Goal: Task Accomplishment & Management: Use online tool/utility

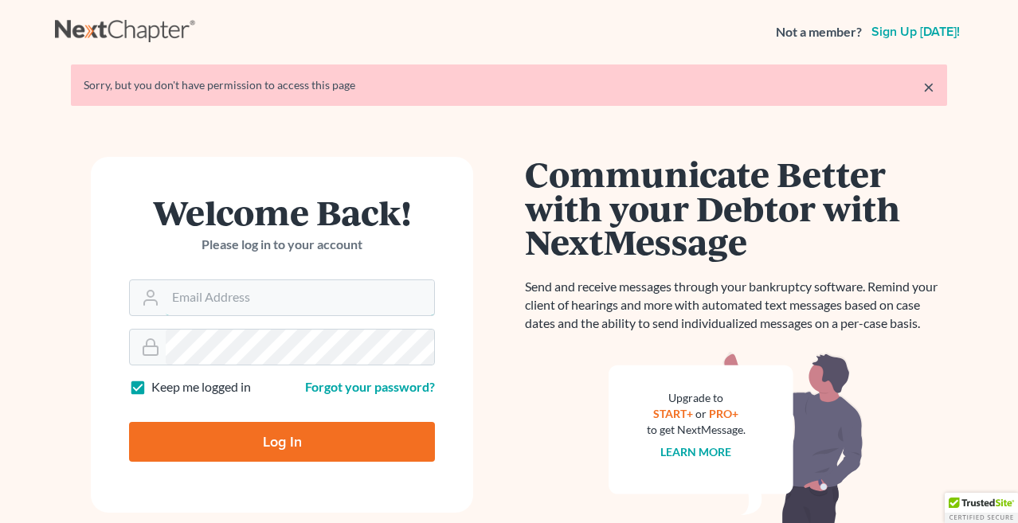
type input "Sarah@careylawbg.com"
click at [282, 441] on input "Log In" at bounding box center [282, 442] width 306 height 40
type input "Thinking..."
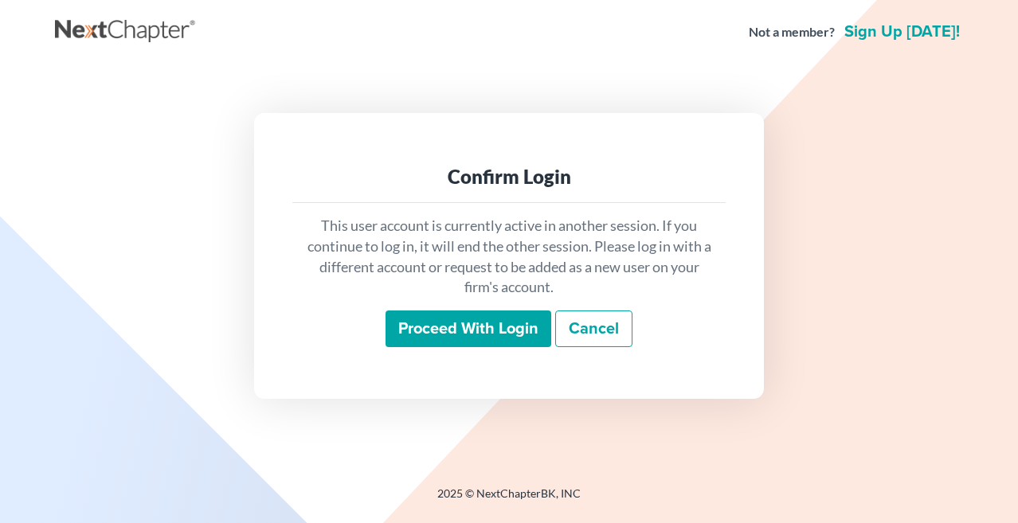
click at [461, 343] on input "Proceed with login" at bounding box center [469, 329] width 166 height 37
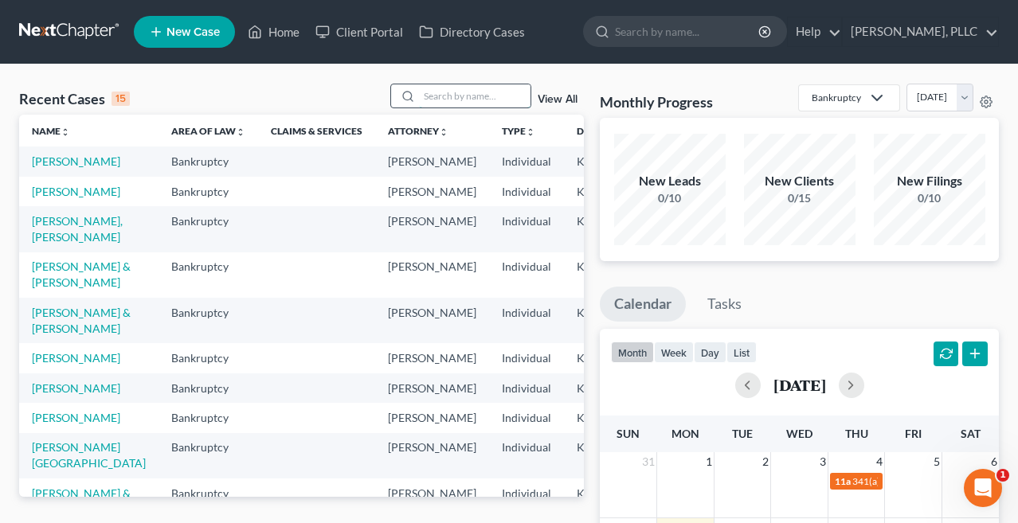
click at [471, 100] on input "search" at bounding box center [475, 95] width 112 height 23
type input "gentry"
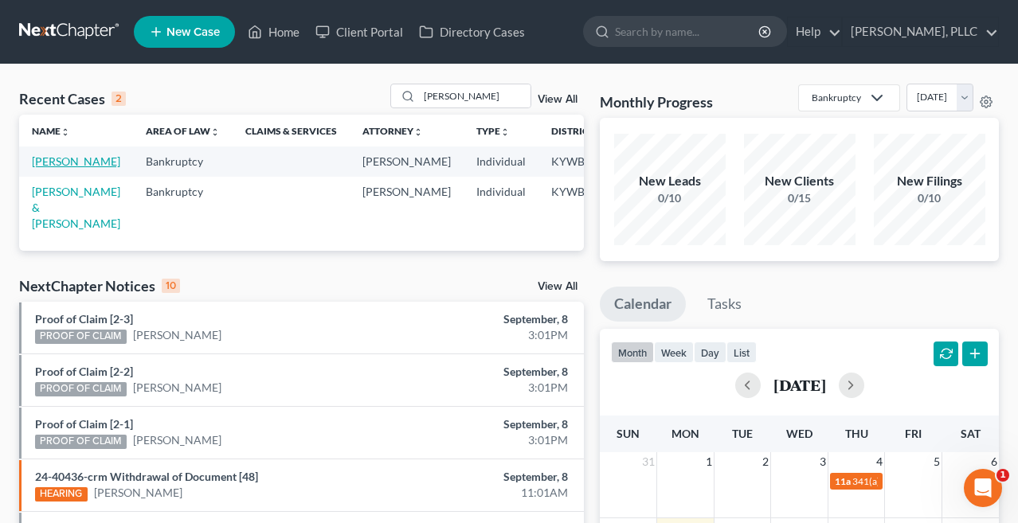
click at [59, 163] on link "[PERSON_NAME]" at bounding box center [76, 162] width 88 height 14
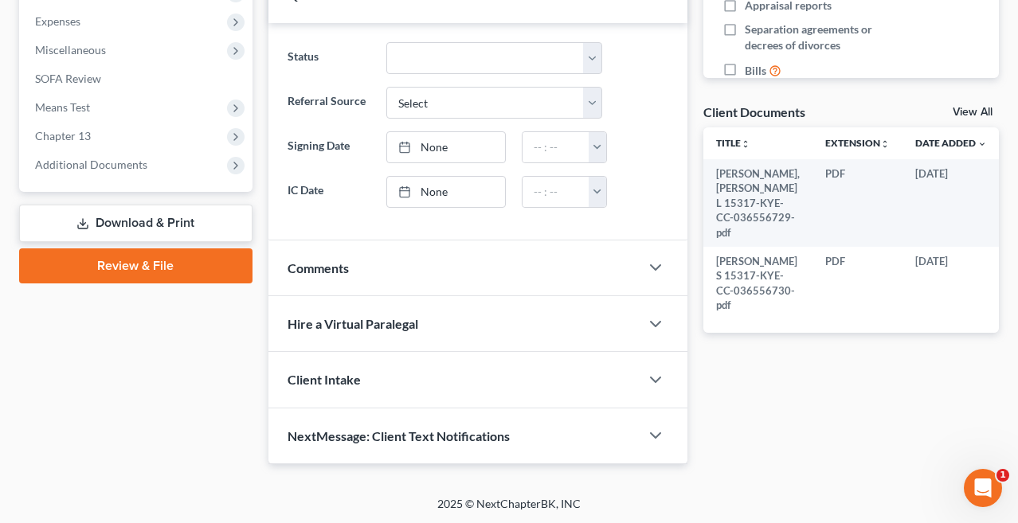
scroll to position [531, 0]
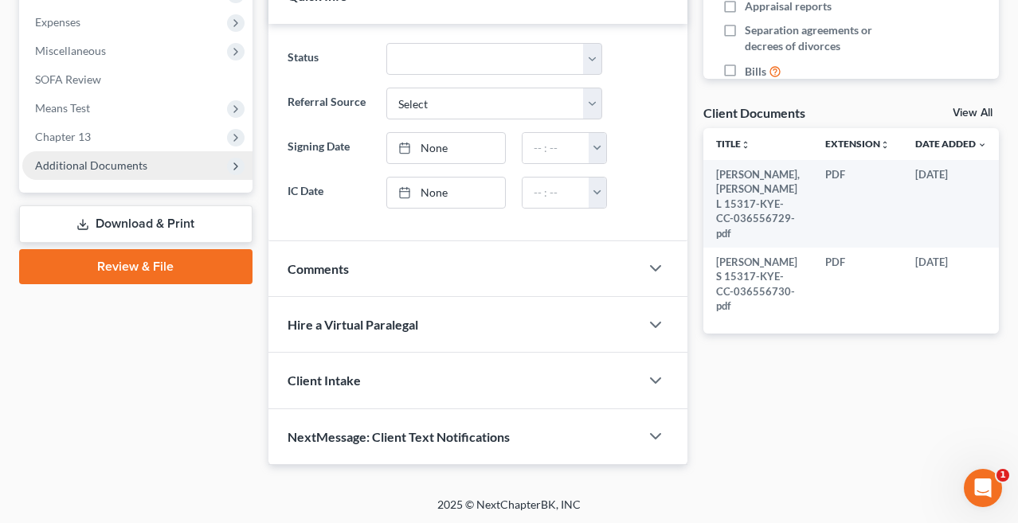
click at [166, 160] on span "Additional Documents" at bounding box center [137, 165] width 230 height 29
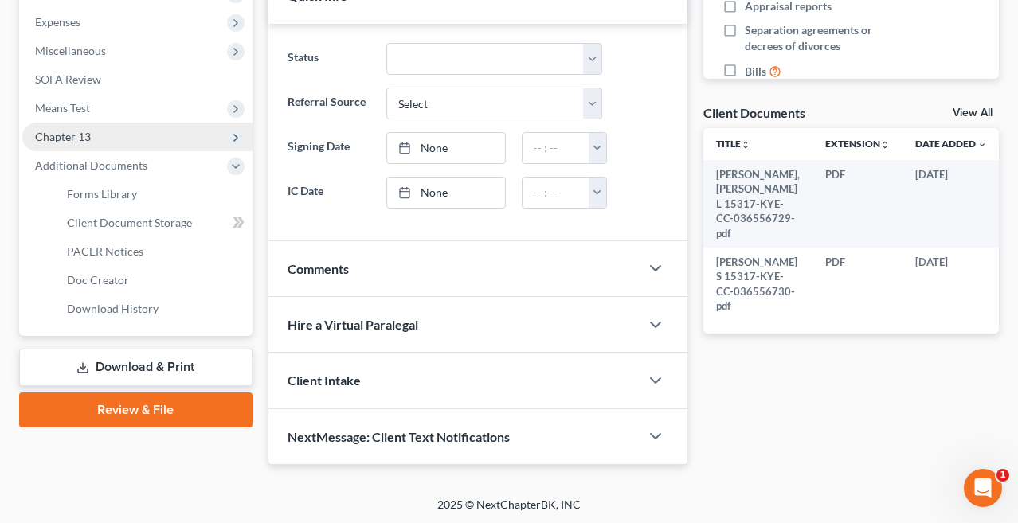
click at [159, 138] on span "Chapter 13" at bounding box center [137, 137] width 230 height 29
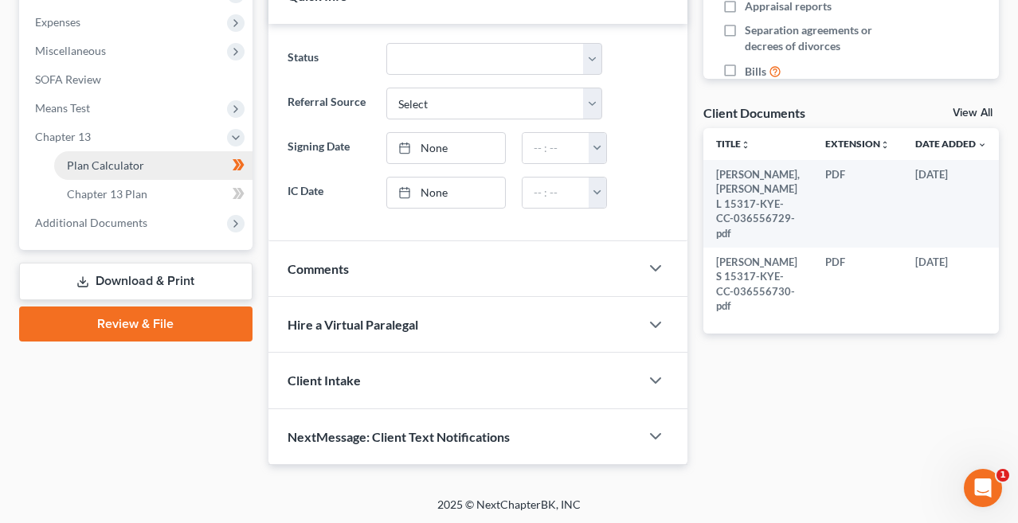
click at [156, 161] on link "Plan Calculator" at bounding box center [153, 165] width 198 height 29
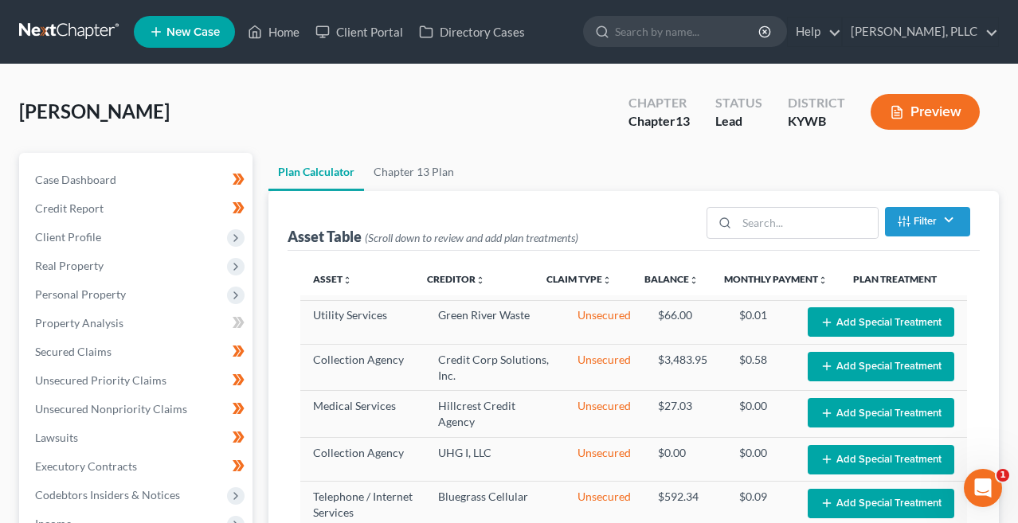
select select "59"
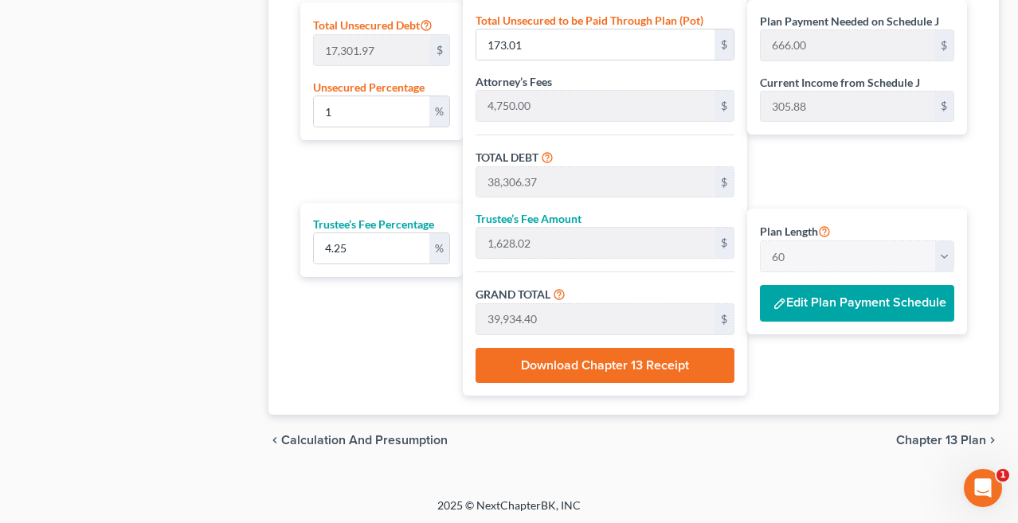
scroll to position [1022, 0]
click at [833, 308] on button "Edit Plan Payment Schedule" at bounding box center [857, 304] width 194 height 37
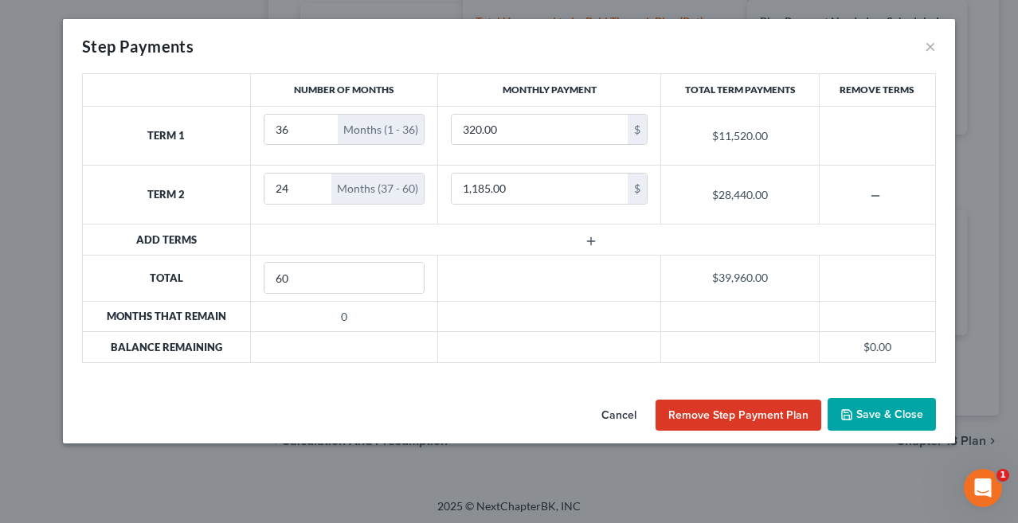
click at [630, 413] on button "Cancel" at bounding box center [619, 416] width 61 height 32
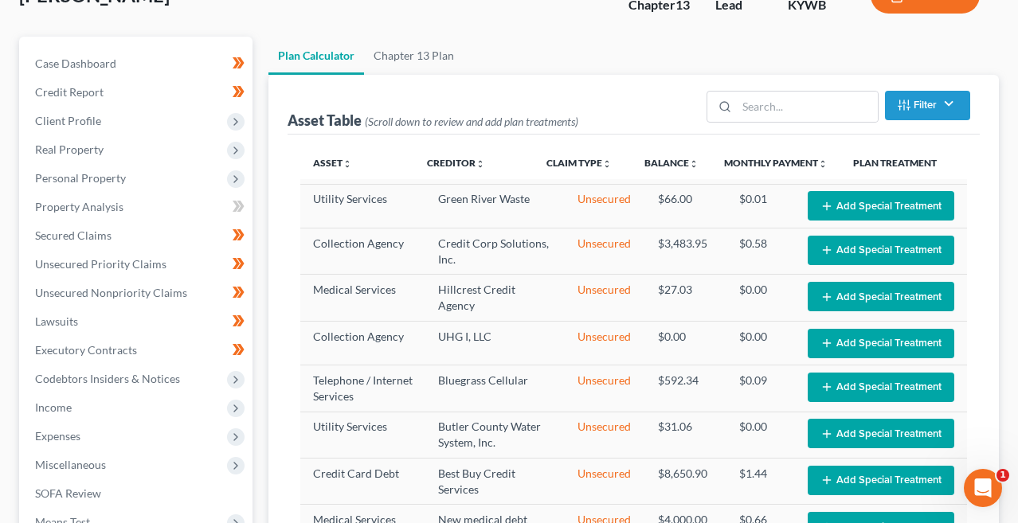
scroll to position [7, 0]
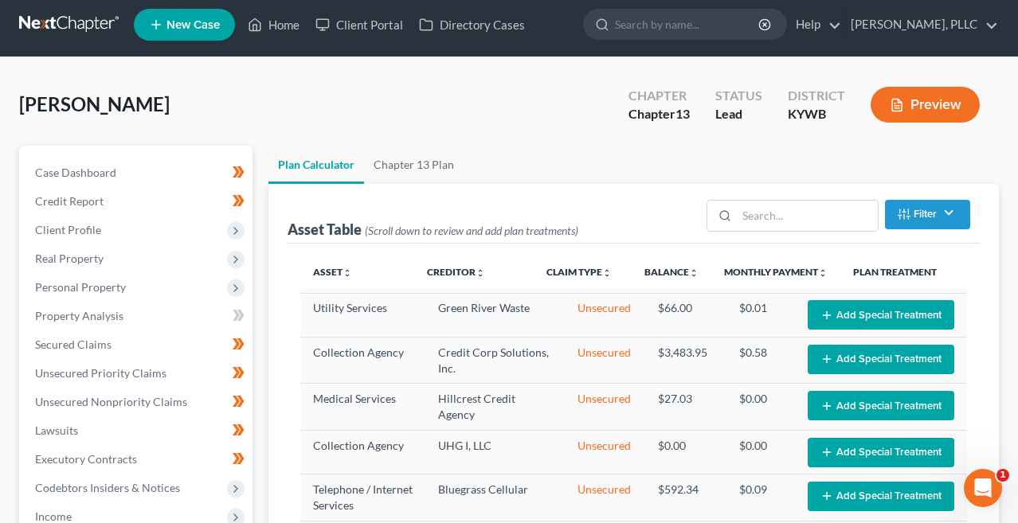
click at [80, 28] on link at bounding box center [70, 24] width 102 height 29
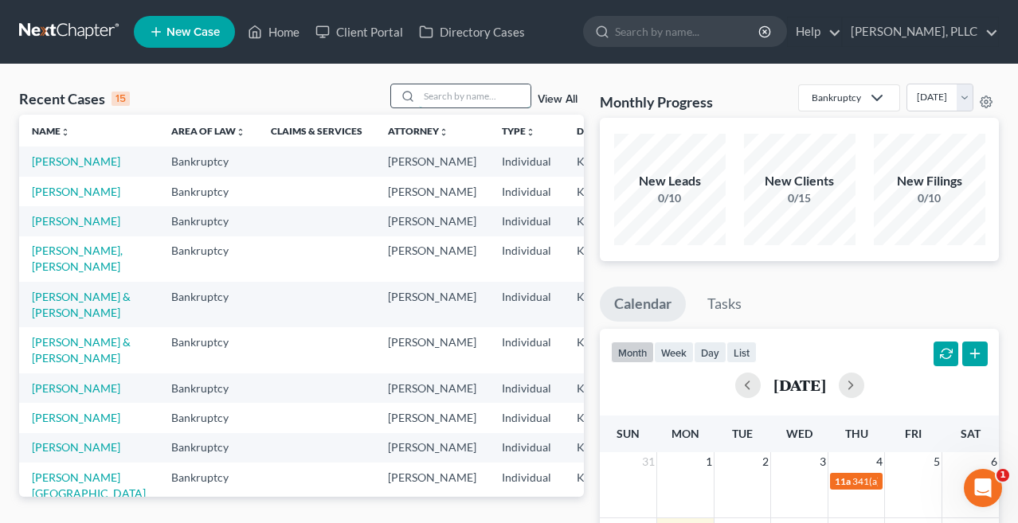
click at [443, 96] on input "search" at bounding box center [475, 95] width 112 height 23
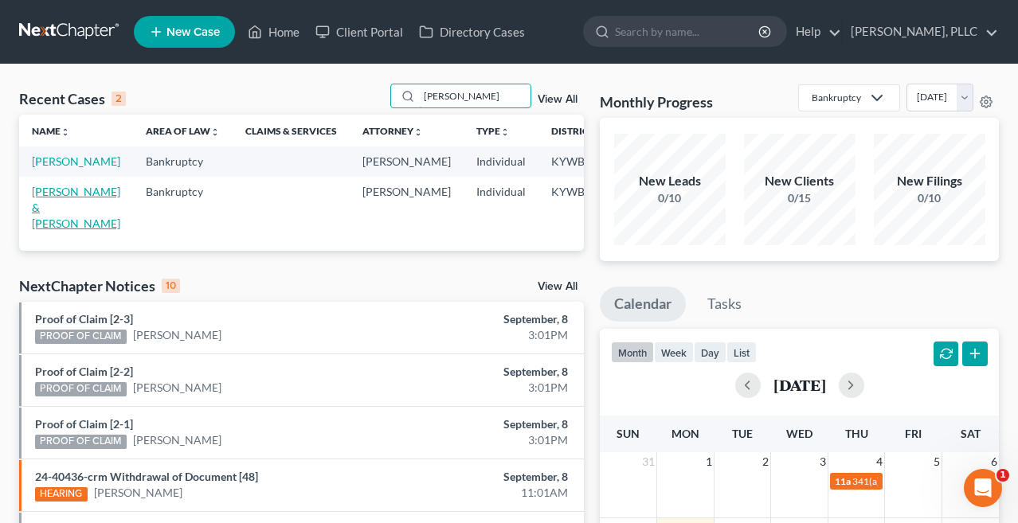
type input "sammy"
click at [49, 225] on link "[PERSON_NAME] & [PERSON_NAME]" at bounding box center [76, 207] width 88 height 45
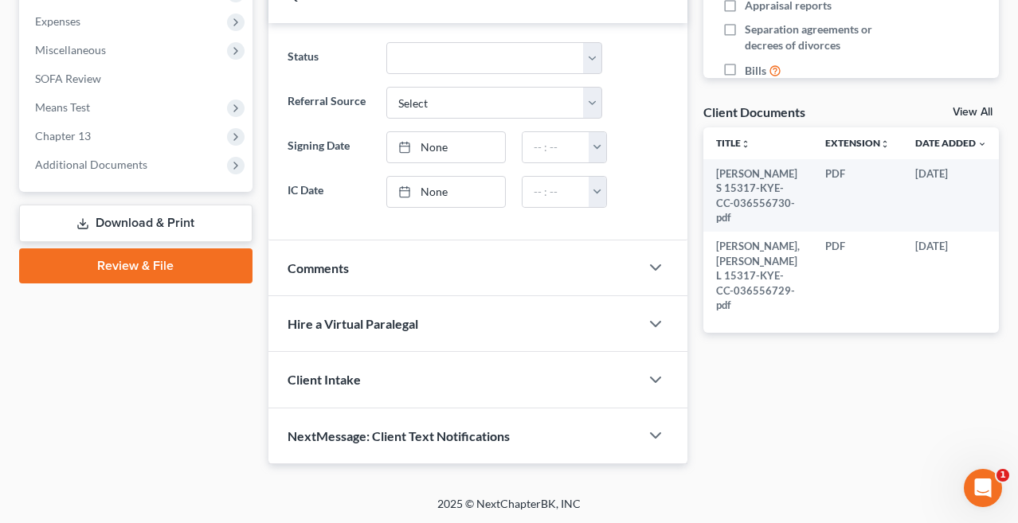
scroll to position [531, 0]
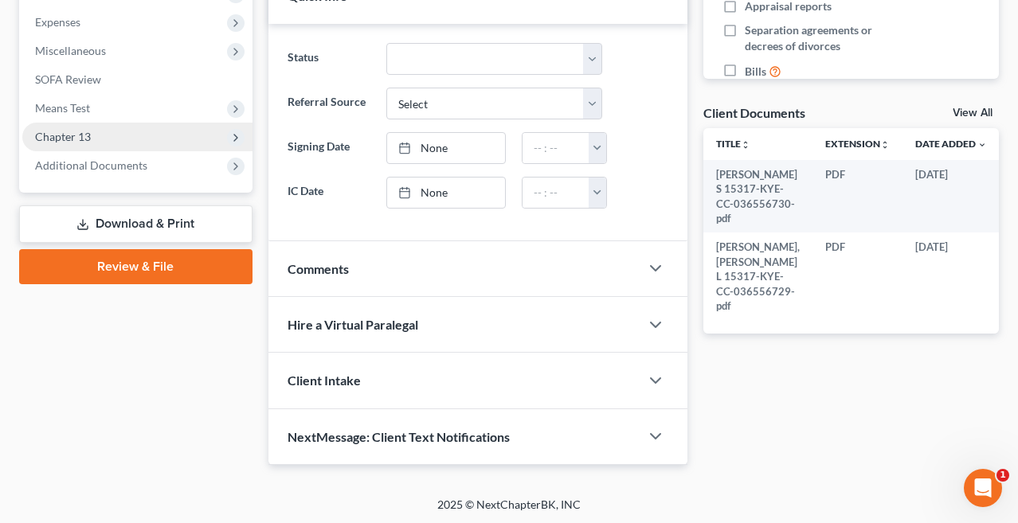
click at [124, 140] on span "Chapter 13" at bounding box center [137, 137] width 230 height 29
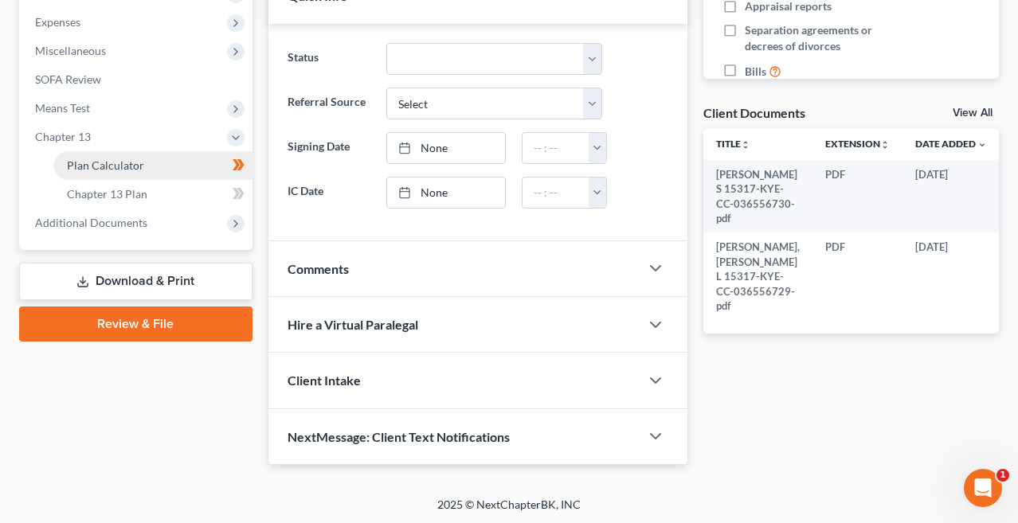
click at [126, 165] on span "Plan Calculator" at bounding box center [105, 166] width 77 height 14
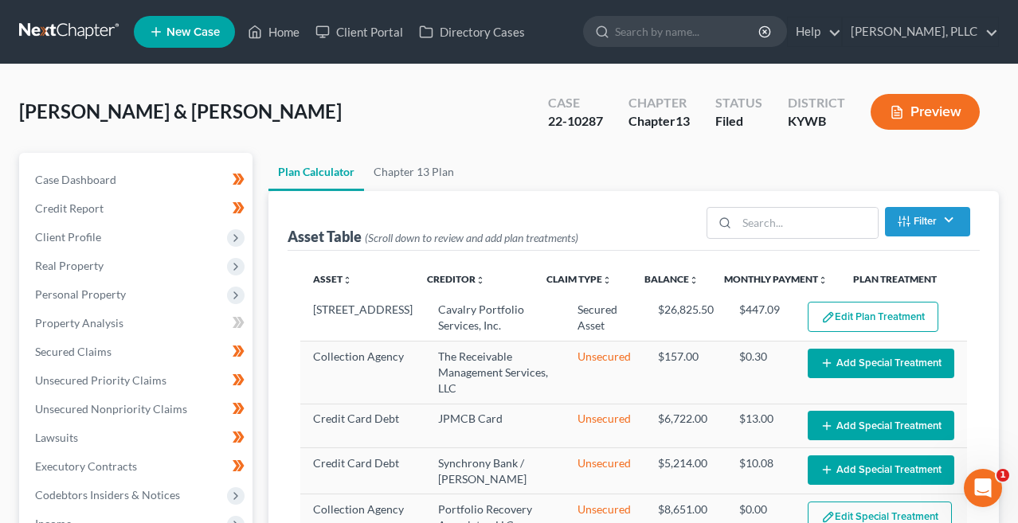
select select "59"
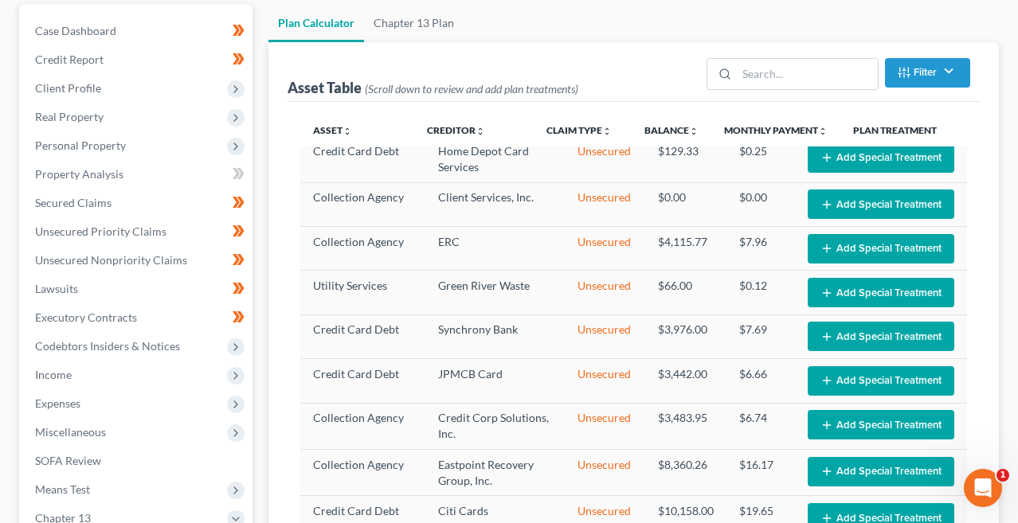
scroll to position [936, 0]
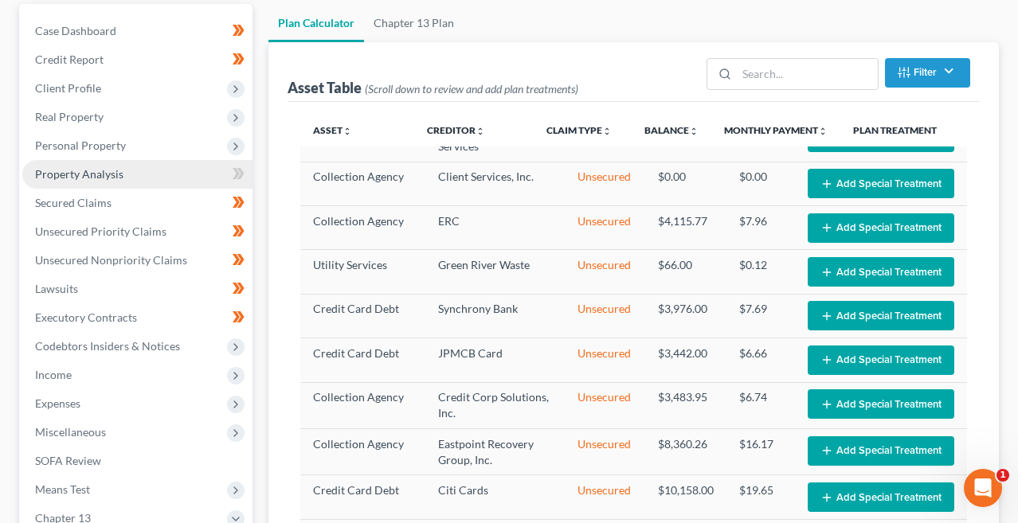
click at [108, 174] on span "Property Analysis" at bounding box center [79, 174] width 88 height 14
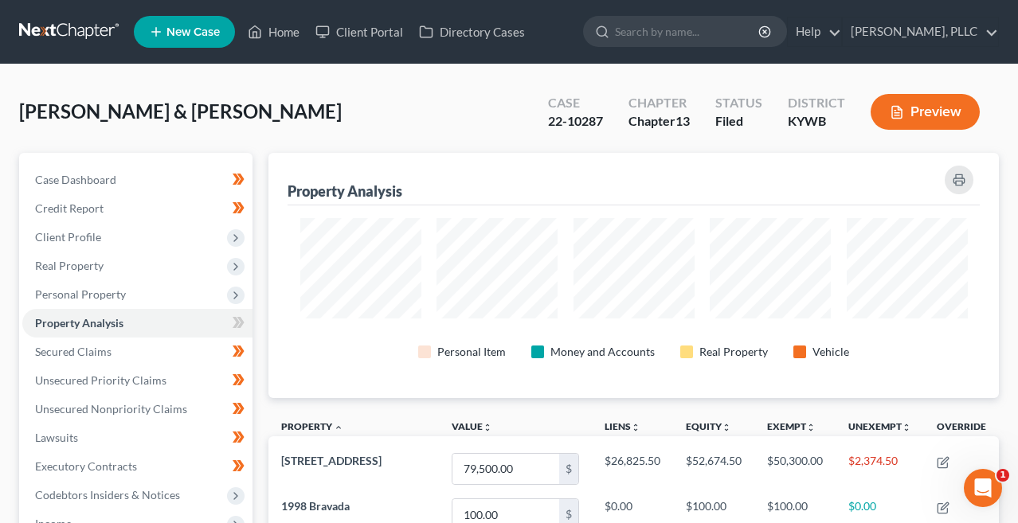
click at [72, 29] on link at bounding box center [70, 32] width 102 height 29
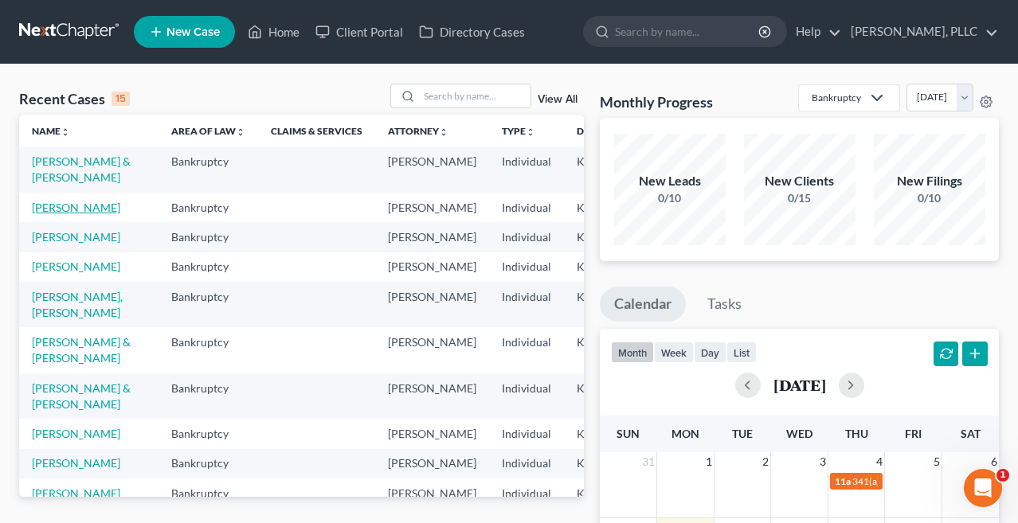
click at [51, 214] on link "[PERSON_NAME]" at bounding box center [76, 208] width 88 height 14
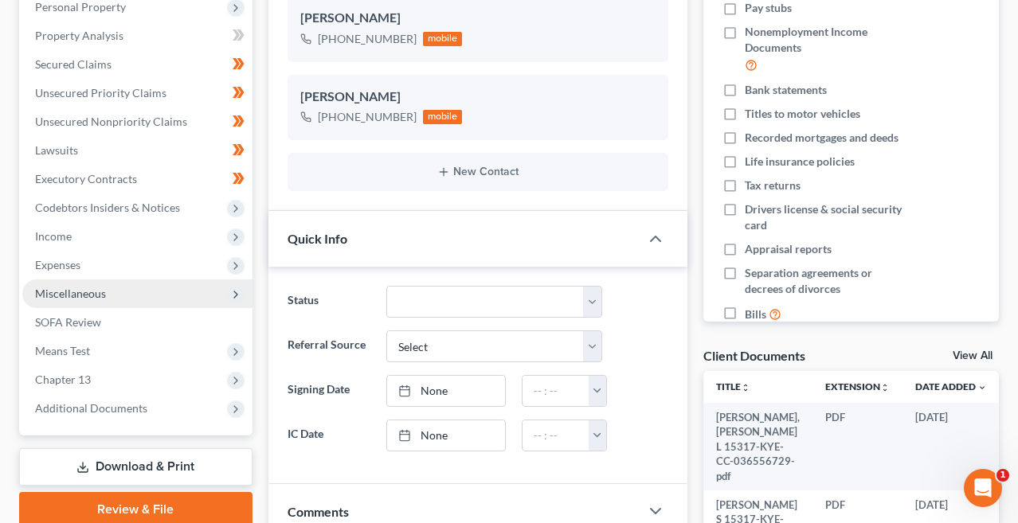
scroll to position [288, 0]
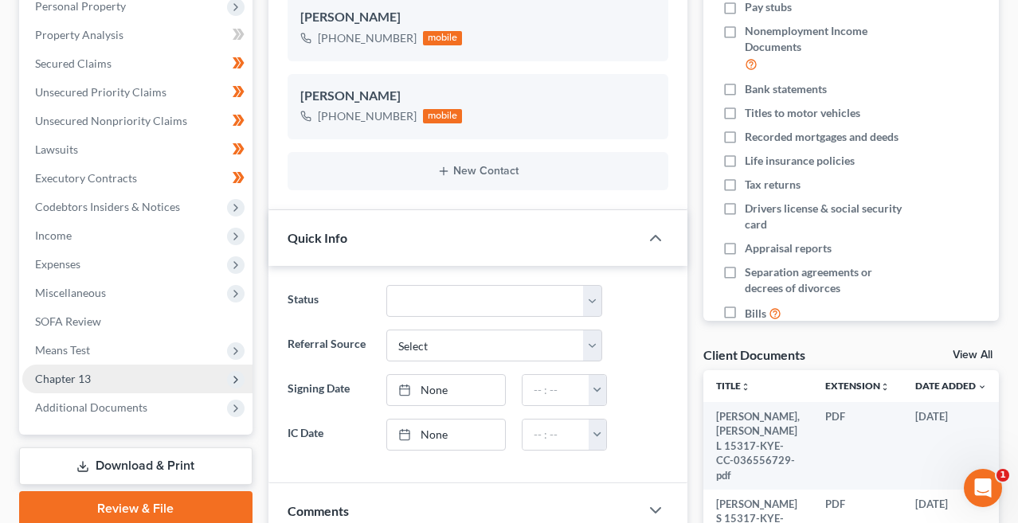
click at [85, 370] on span "Chapter 13" at bounding box center [137, 379] width 230 height 29
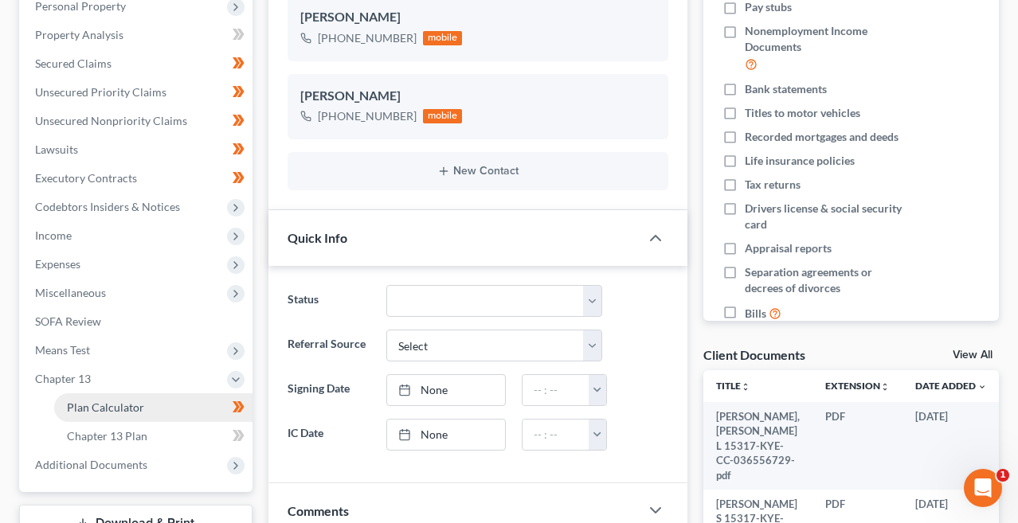
click at [96, 407] on span "Plan Calculator" at bounding box center [105, 408] width 77 height 14
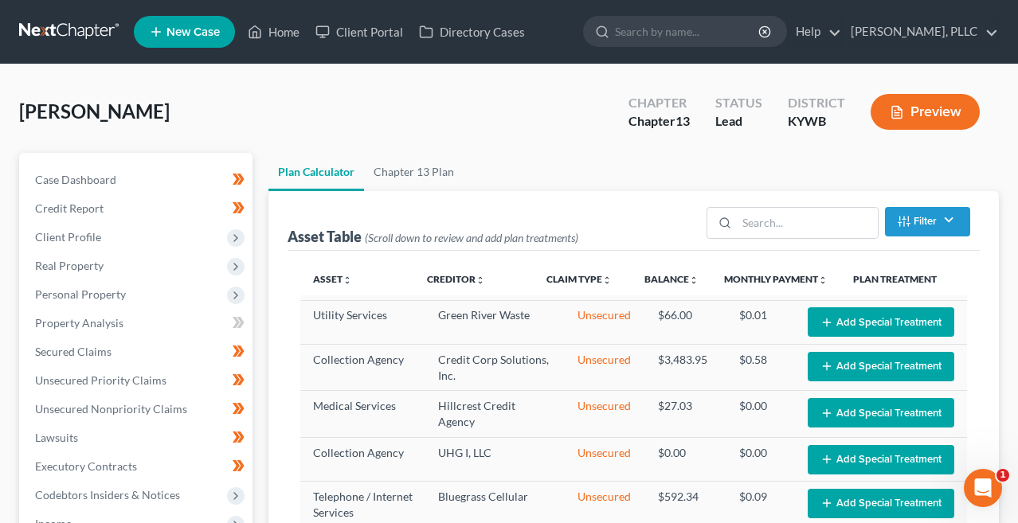
select select "59"
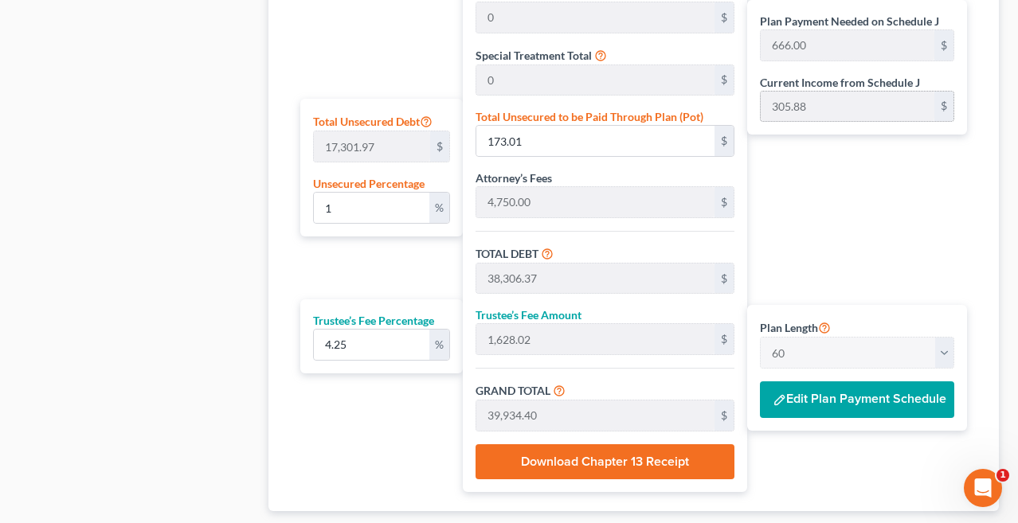
scroll to position [928, 0]
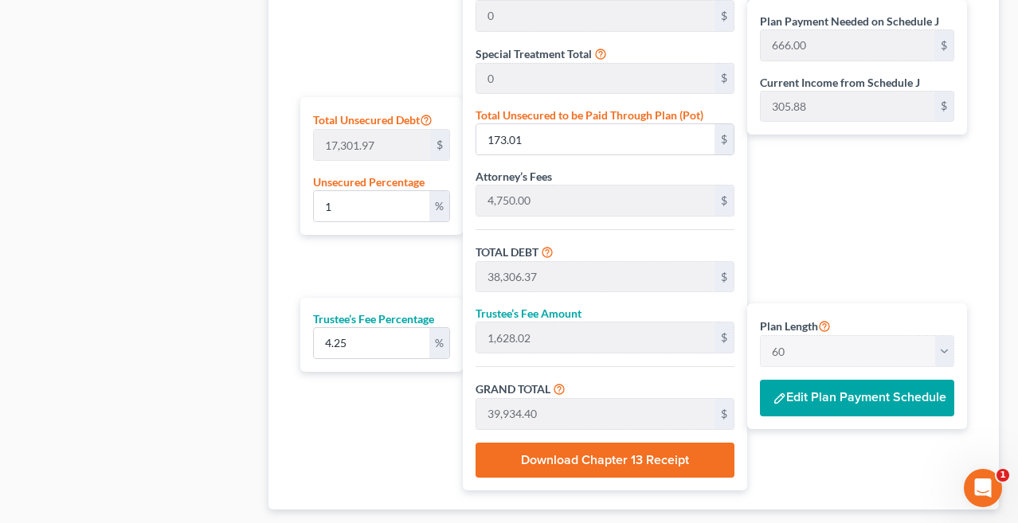
click at [862, 395] on button "Edit Plan Payment Schedule" at bounding box center [857, 398] width 194 height 37
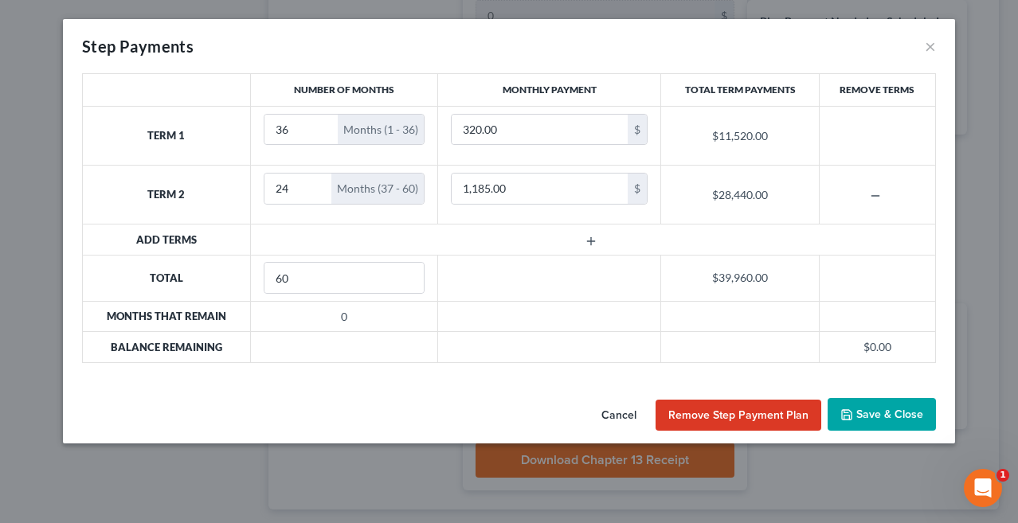
click at [623, 412] on button "Cancel" at bounding box center [619, 416] width 61 height 32
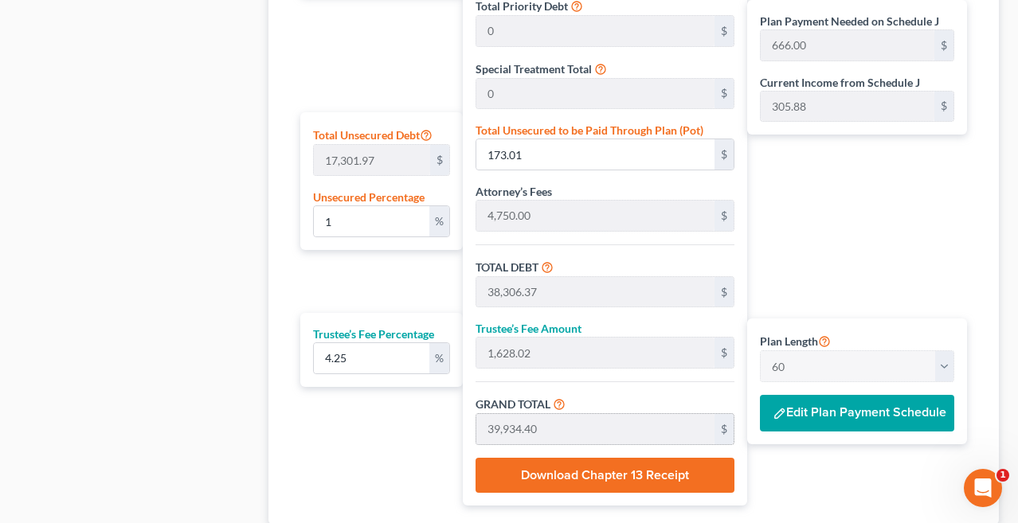
scroll to position [914, 0]
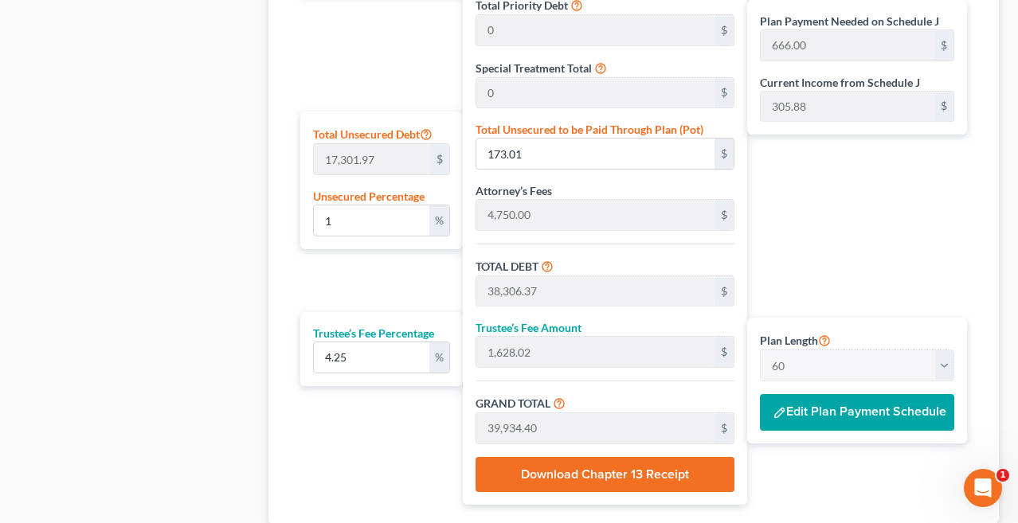
click at [817, 403] on button "Edit Plan Payment Schedule" at bounding box center [857, 412] width 194 height 37
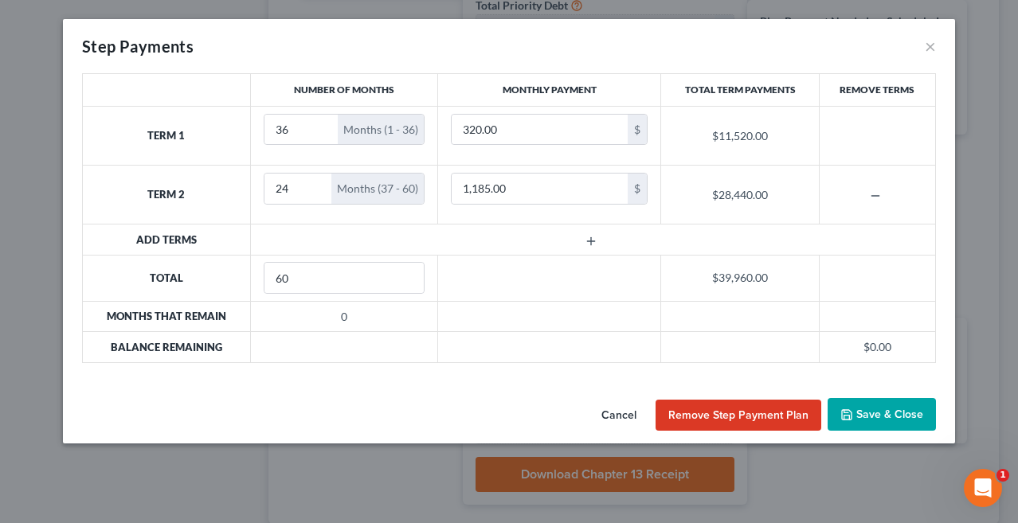
click at [622, 413] on button "Cancel" at bounding box center [619, 416] width 61 height 32
